Goal: Transaction & Acquisition: Purchase product/service

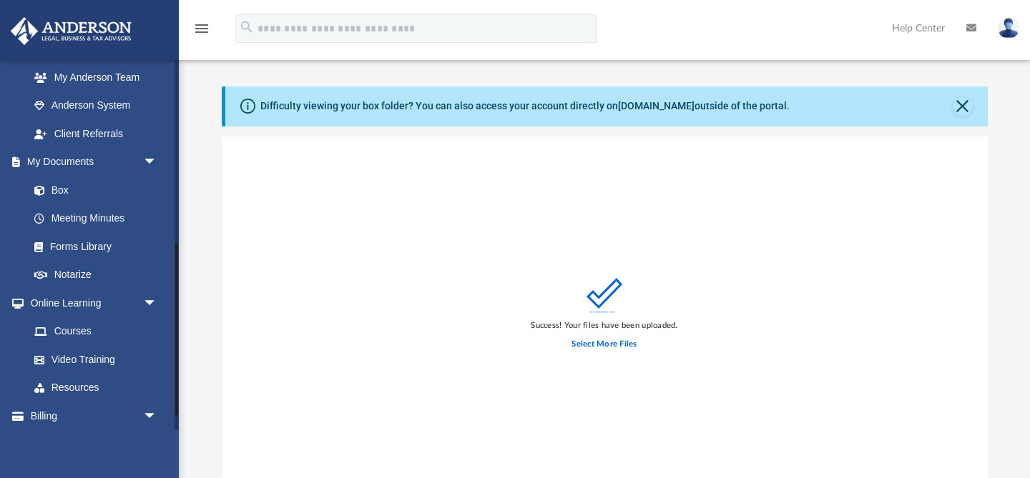
scroll to position [428, 0]
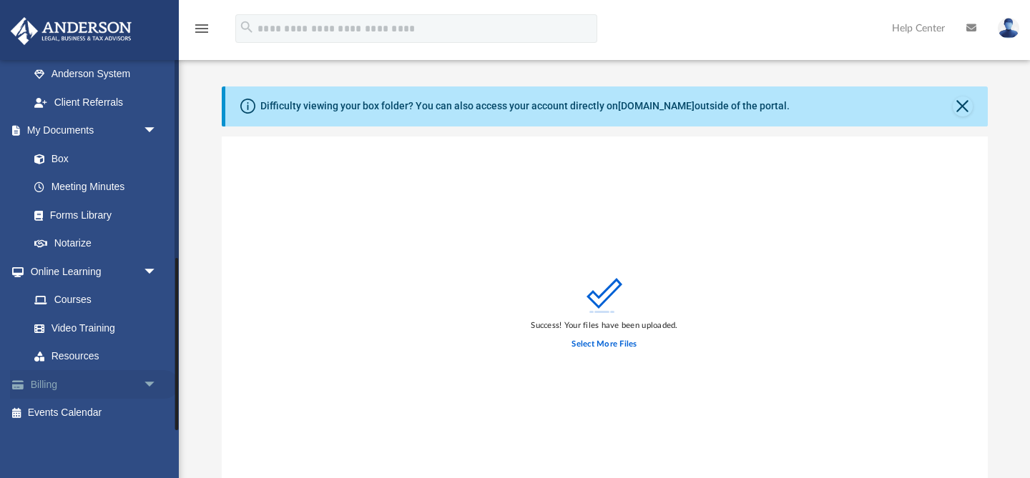
click at [35, 390] on link "Billing arrow_drop_down" at bounding box center [94, 384] width 169 height 29
click at [40, 389] on link "Billing arrow_drop_down" at bounding box center [94, 384] width 169 height 29
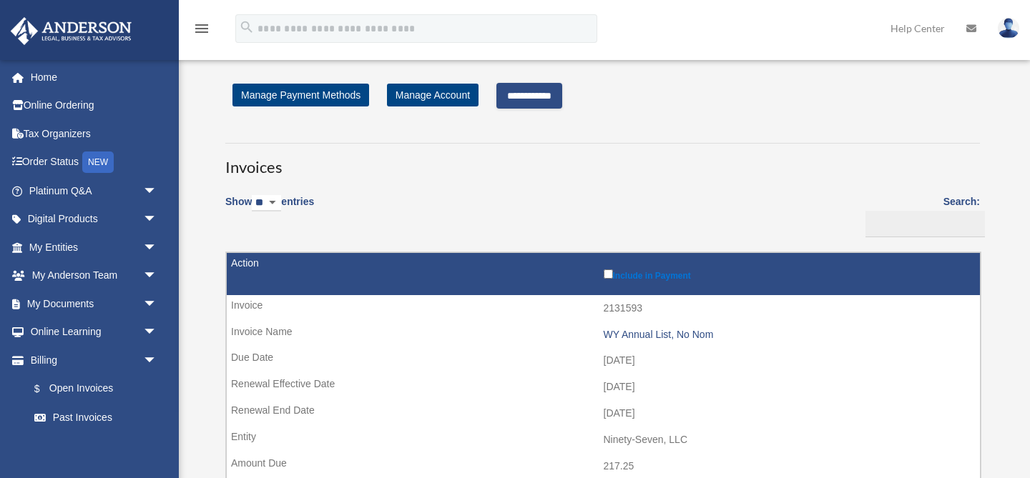
click at [547, 87] on input "**********" at bounding box center [529, 96] width 66 height 26
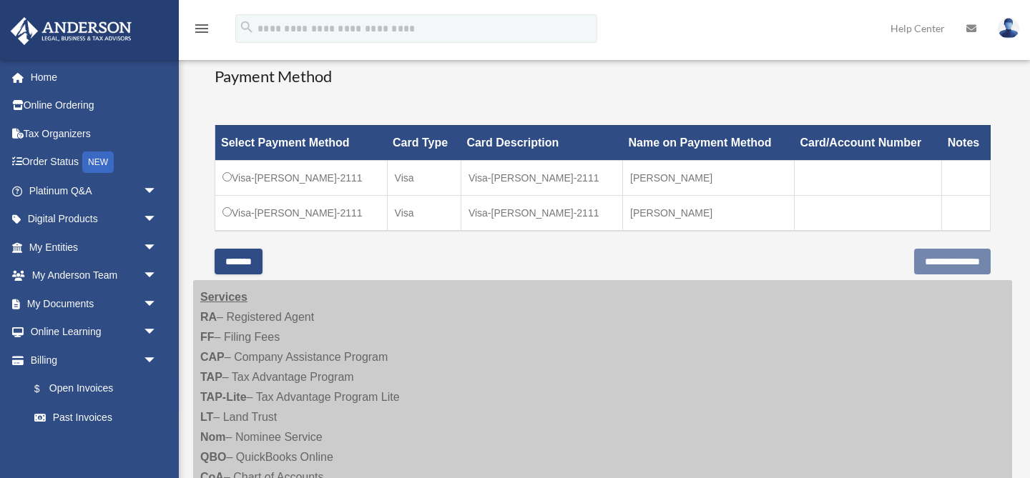
scroll to position [426, 0]
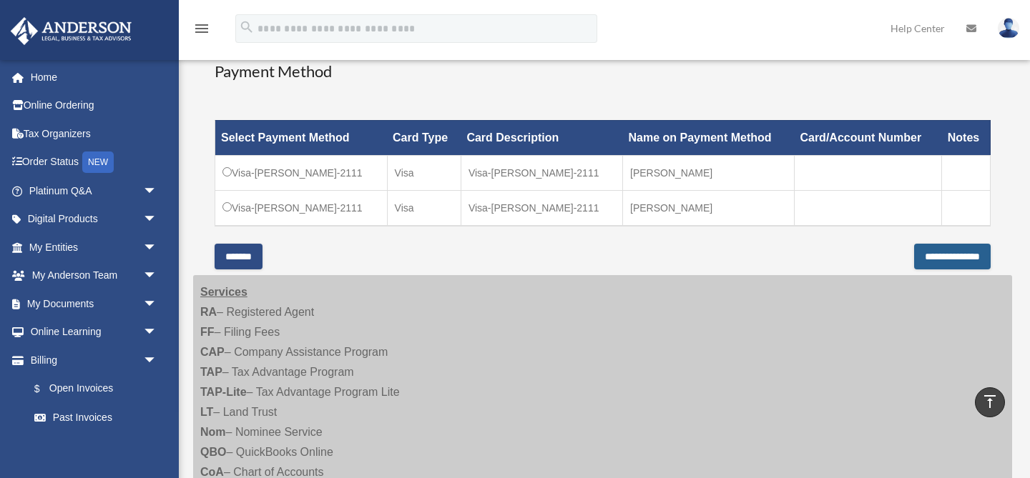
click at [948, 270] on input "**********" at bounding box center [952, 257] width 77 height 26
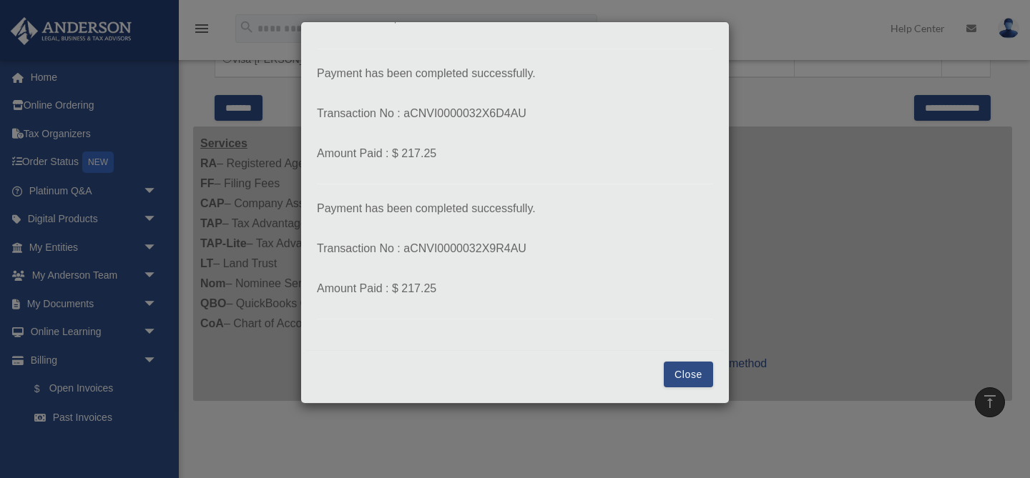
scroll to position [649, 0]
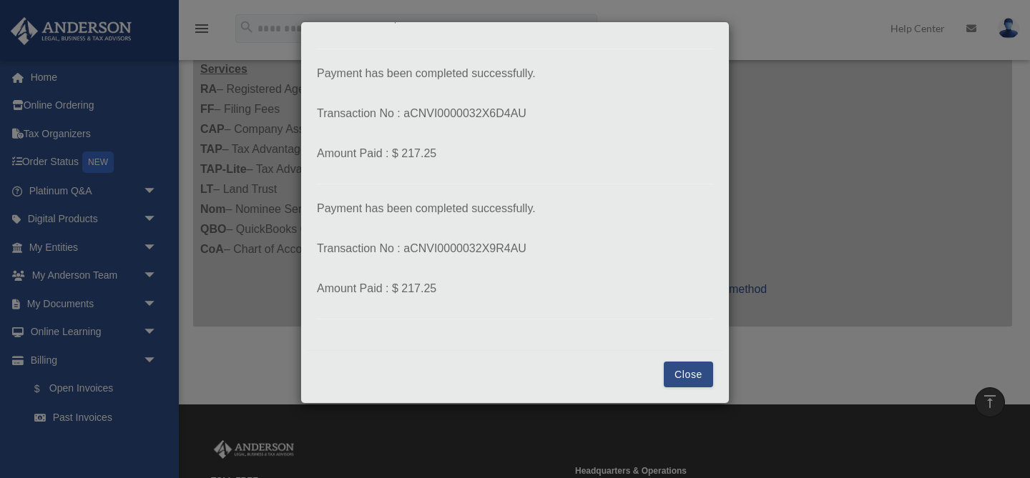
drag, startPoint x: 693, startPoint y: 361, endPoint x: 640, endPoint y: 252, distance: 120.9
click at [640, 252] on div "Payment × Payment has been completed successfully. Transaction No : aCNVI000003…" at bounding box center [514, 212] width 429 height 383
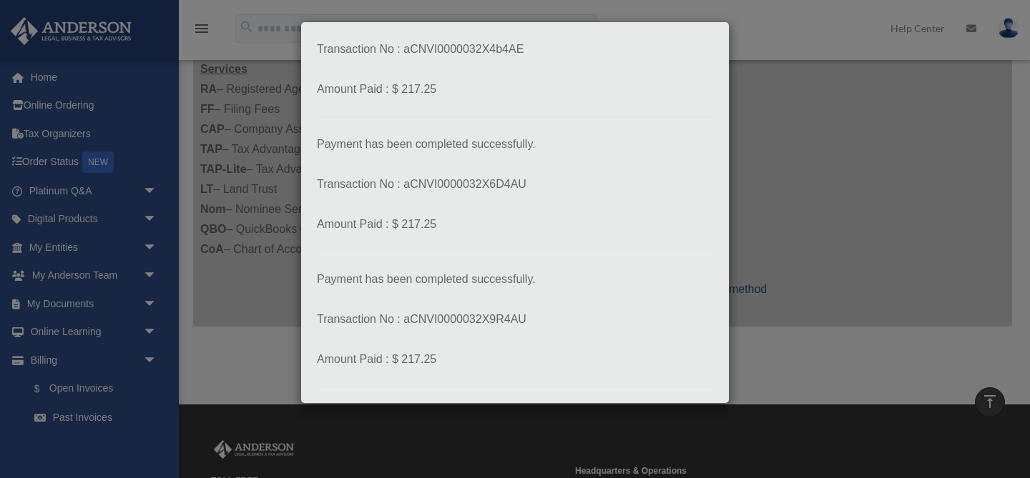
scroll to position [149, 0]
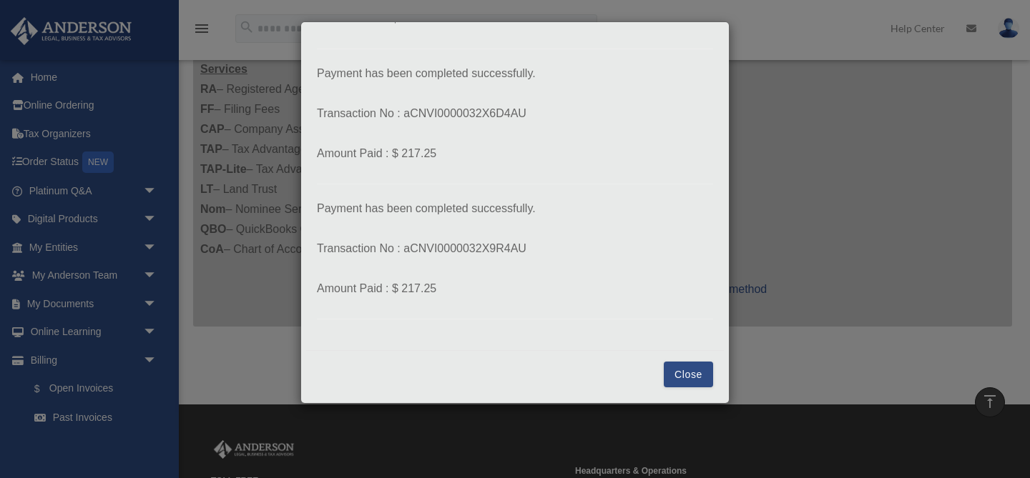
click at [689, 384] on button "Close" at bounding box center [688, 375] width 49 height 26
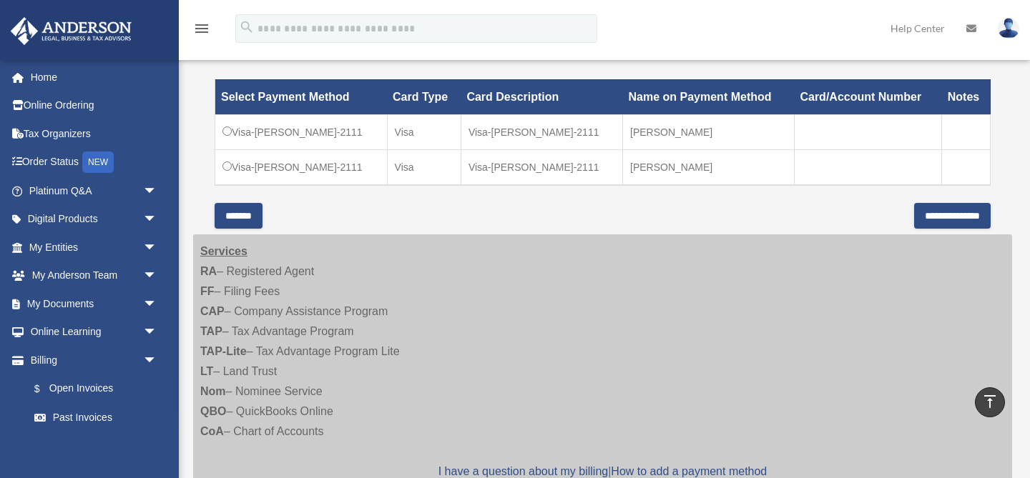
scroll to position [466, 0]
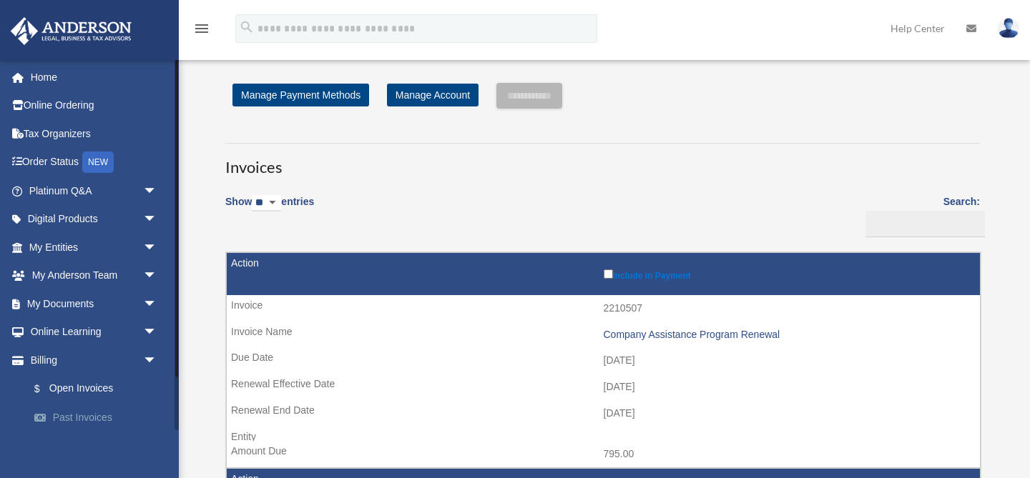
click at [69, 422] on link "Past Invoices" at bounding box center [99, 417] width 159 height 29
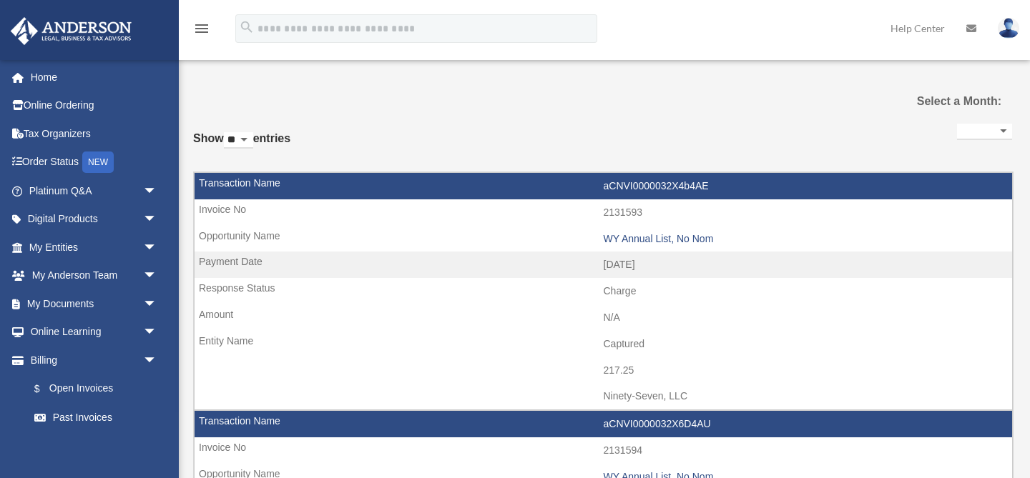
select select
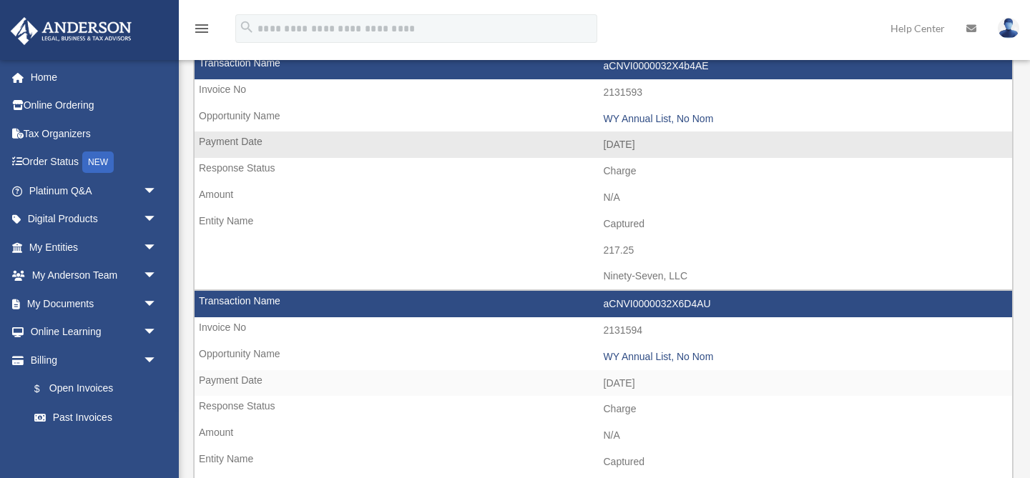
scroll to position [119, 0]
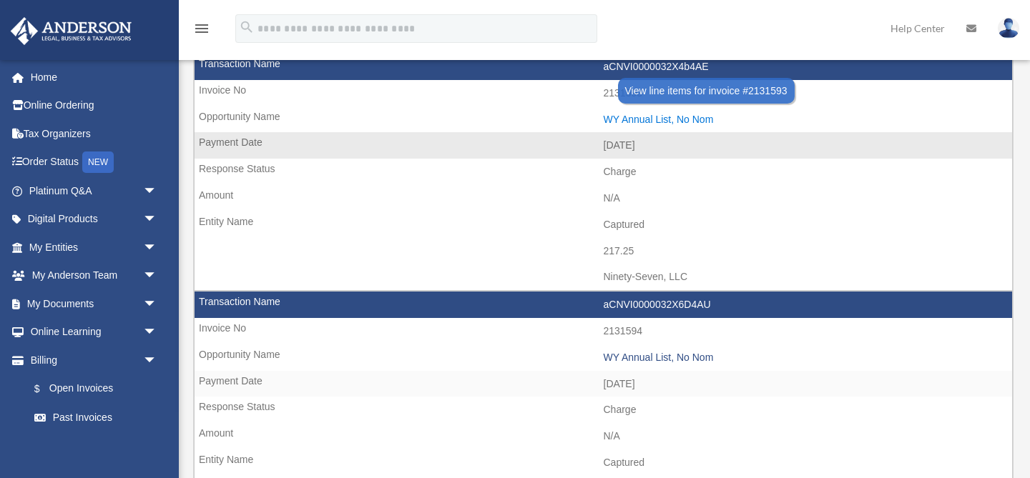
click at [693, 118] on div "WY Annual List, No Nom" at bounding box center [804, 120] width 402 height 12
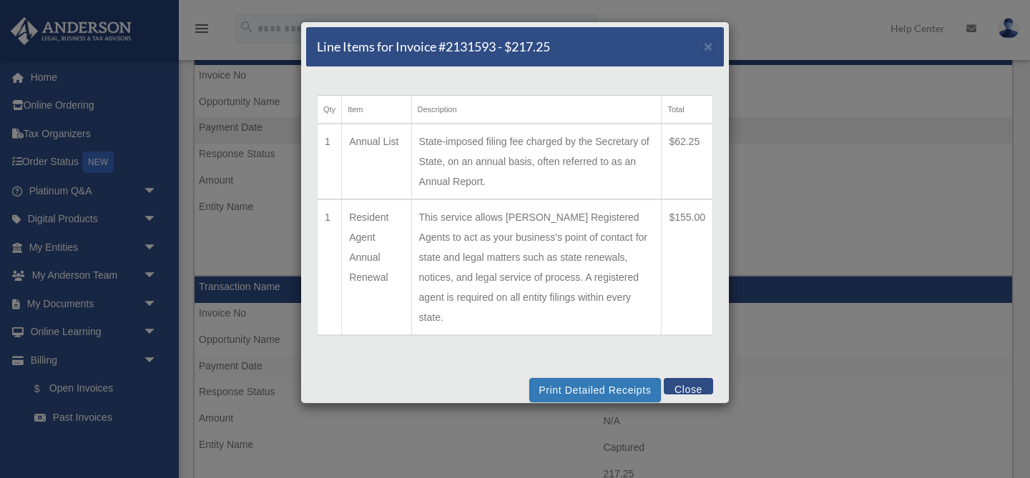
scroll to position [134, 0]
click at [601, 378] on button "Print Detailed Receipts" at bounding box center [594, 390] width 131 height 24
click at [709, 51] on span "×" at bounding box center [708, 46] width 9 height 16
